Goal: Find specific page/section: Find specific page/section

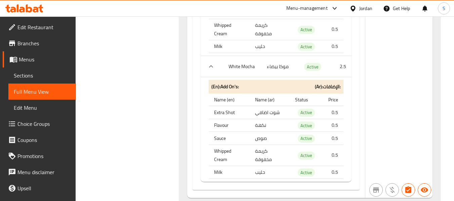
scroll to position [9379, 0]
click at [366, 5] on div "Jordan" at bounding box center [365, 8] width 13 height 7
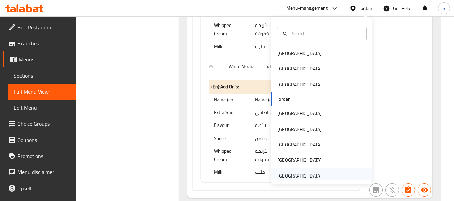
click at [298, 176] on div "[GEOGRAPHIC_DATA]" at bounding box center [299, 175] width 44 height 7
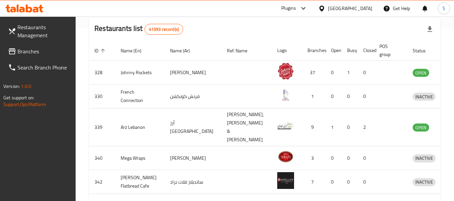
scroll to position [39, 0]
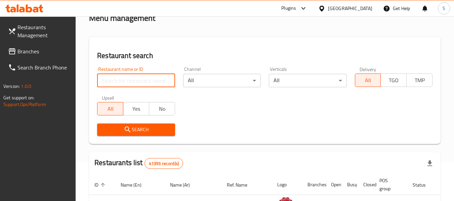
paste input "706024"
type input "706024"
click button "Search" at bounding box center [136, 130] width 78 height 12
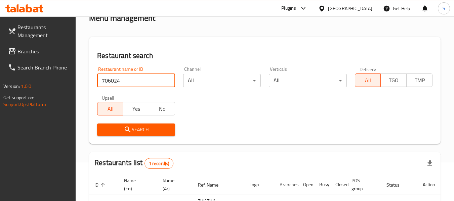
scroll to position [107, 0]
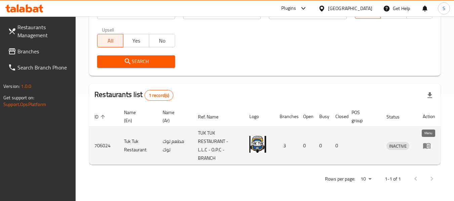
click at [427, 144] on icon "enhanced table" at bounding box center [426, 147] width 7 height 6
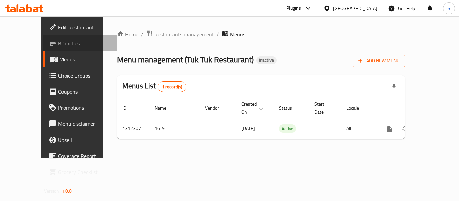
click at [58, 41] on span "Branches" at bounding box center [85, 43] width 54 height 8
